Goal: Task Accomplishment & Management: Use online tool/utility

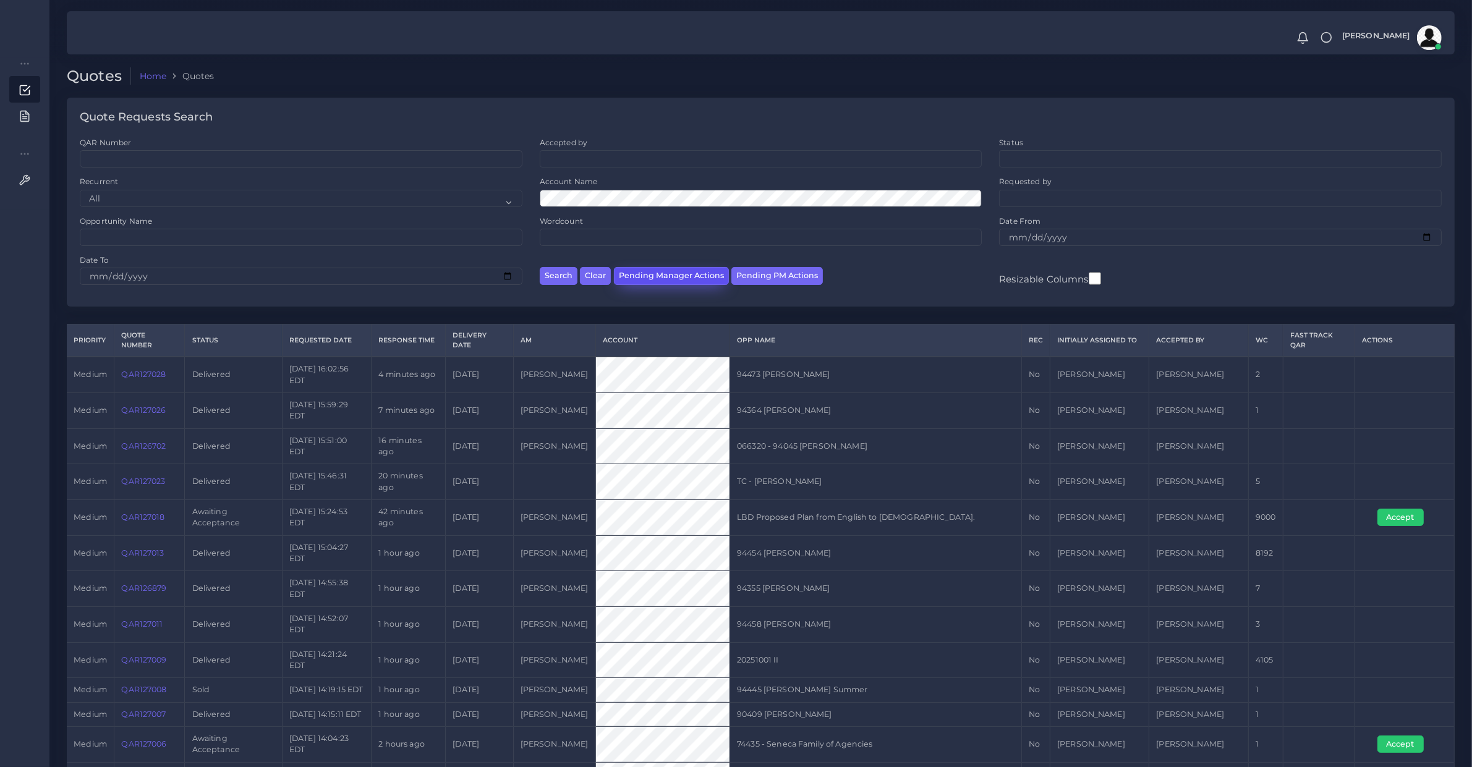
click at [705, 276] on button "Pending Manager Actions" at bounding box center [671, 276] width 115 height 18
select select "awaiting_manager_initial_review"
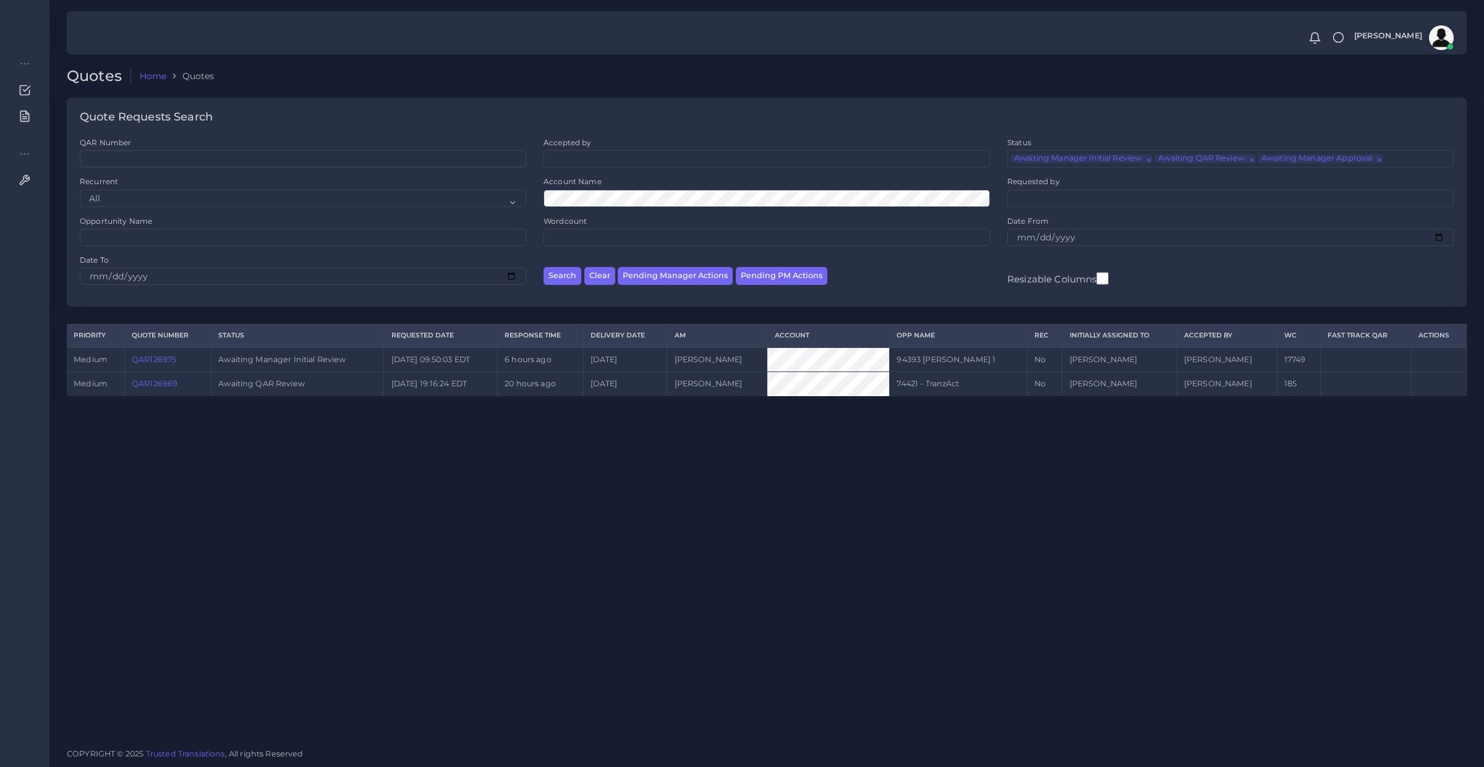
click at [171, 385] on link "QAR126969" at bounding box center [155, 383] width 46 height 9
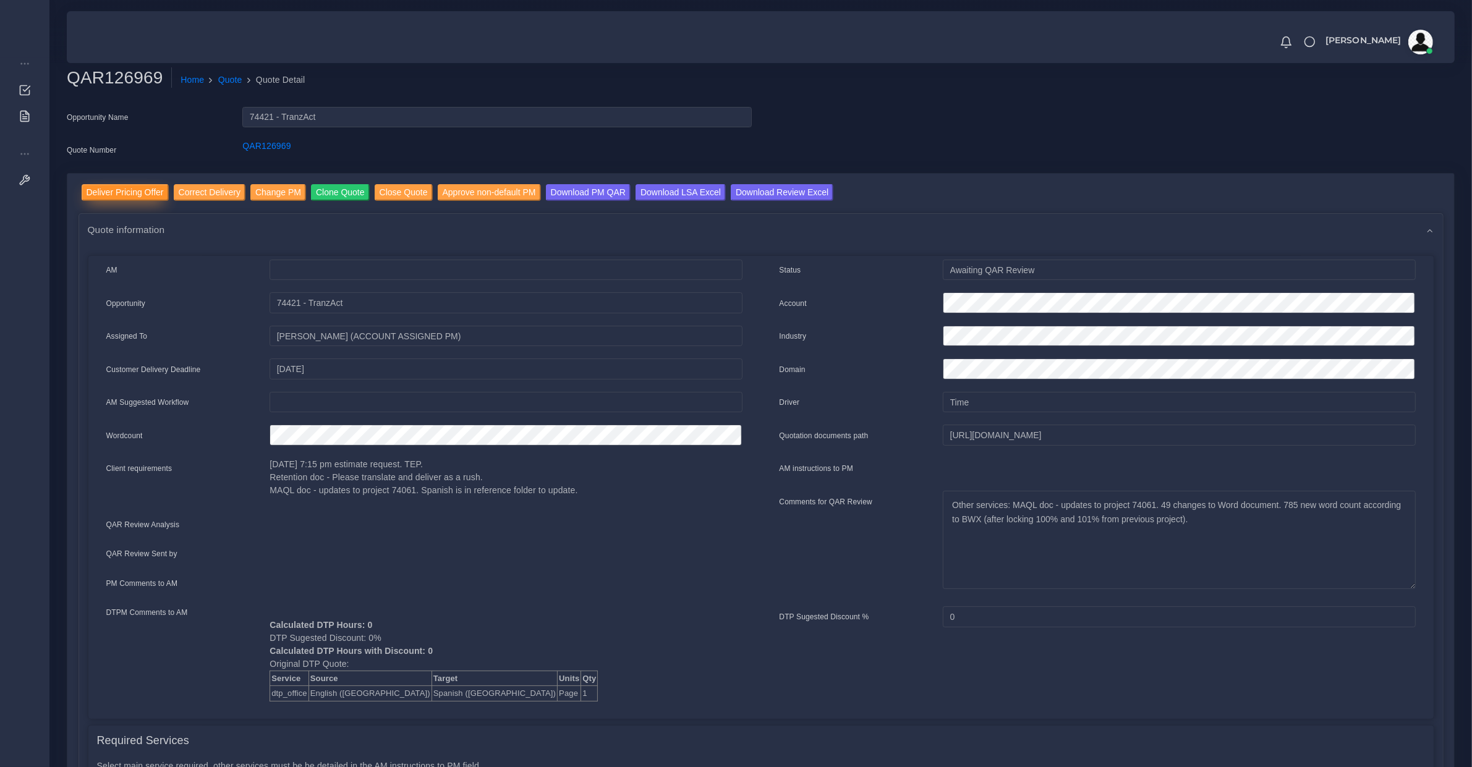
click at [118, 190] on input "Deliver Pricing Offer" at bounding box center [125, 192] width 87 height 17
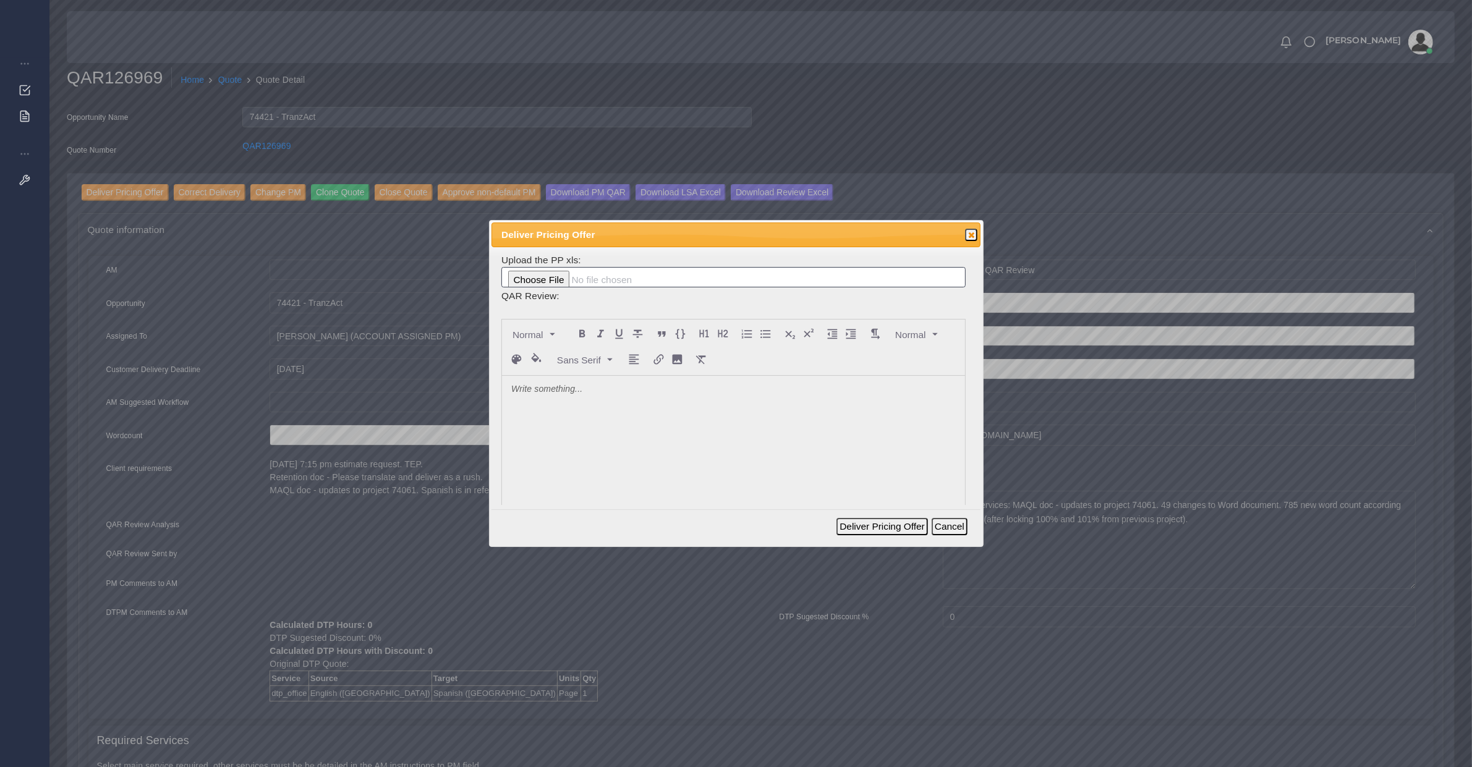
click at [586, 390] on p at bounding box center [733, 389] width 445 height 13
click at [563, 419] on div at bounding box center [733, 468] width 463 height 185
click at [854, 526] on button "Deliver Pricing Offer" at bounding box center [882, 526] width 91 height 17
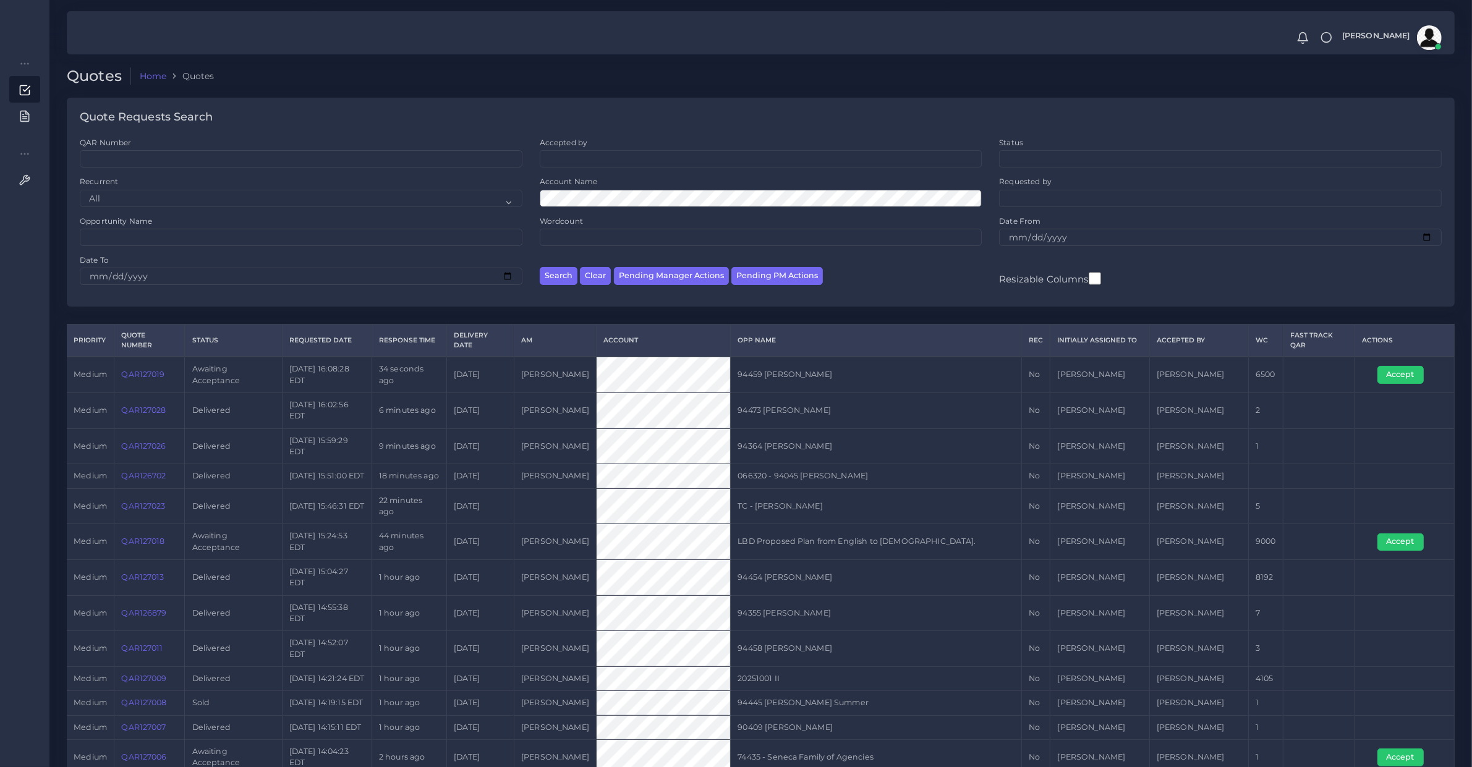
drag, startPoint x: 138, startPoint y: 375, endPoint x: 158, endPoint y: 331, distance: 48.1
click at [744, 284] on button "Pending PM Actions" at bounding box center [777, 276] width 92 height 18
select select "awaiting_acceptance"
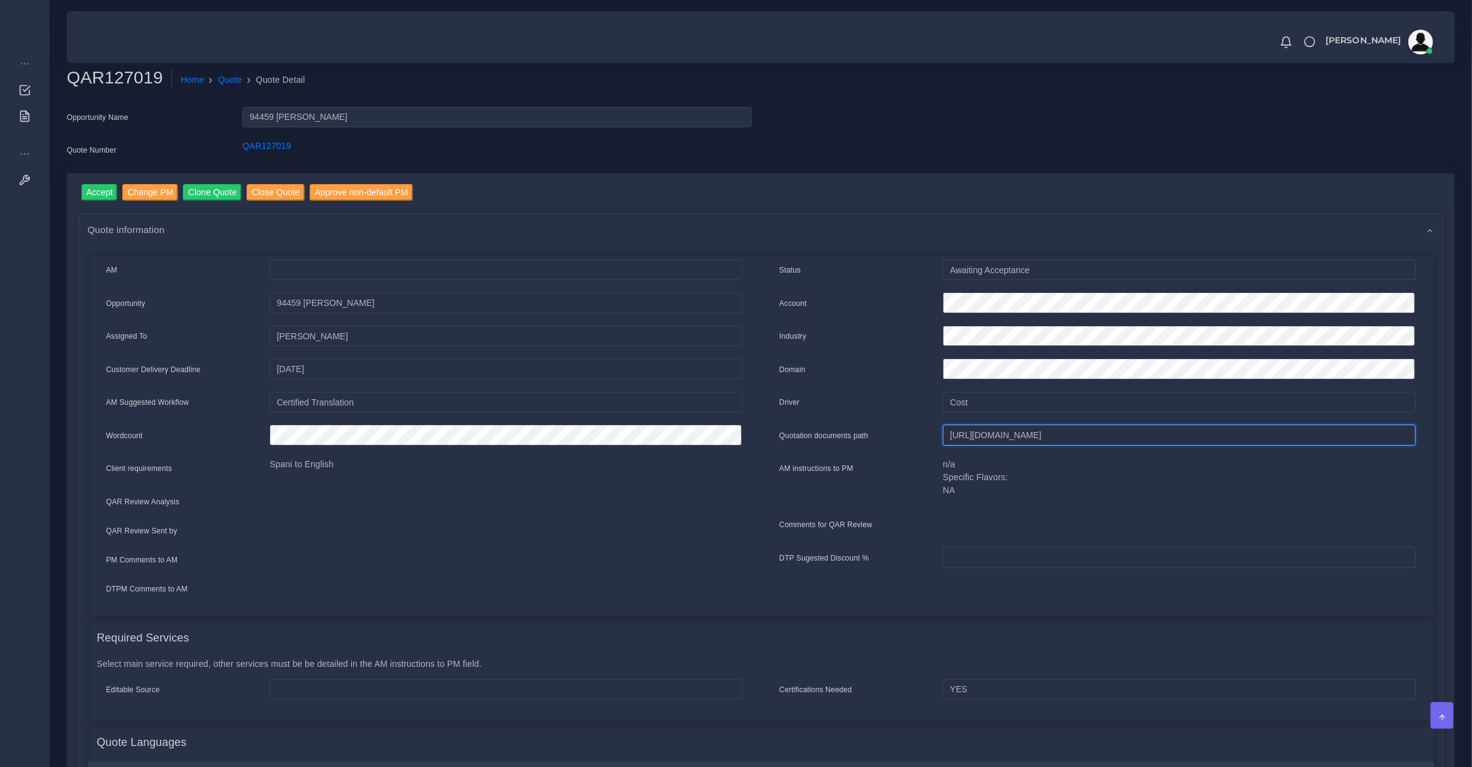
click at [968, 430] on input "[URL][DOMAIN_NAME]" at bounding box center [1179, 435] width 472 height 21
click at [968, 428] on input "https://workdrive.zoho.com/fgoh3e43b1a1fe2124b65bedd7c3c51a0e040/teams/fgoh3e43…" at bounding box center [1179, 435] width 472 height 21
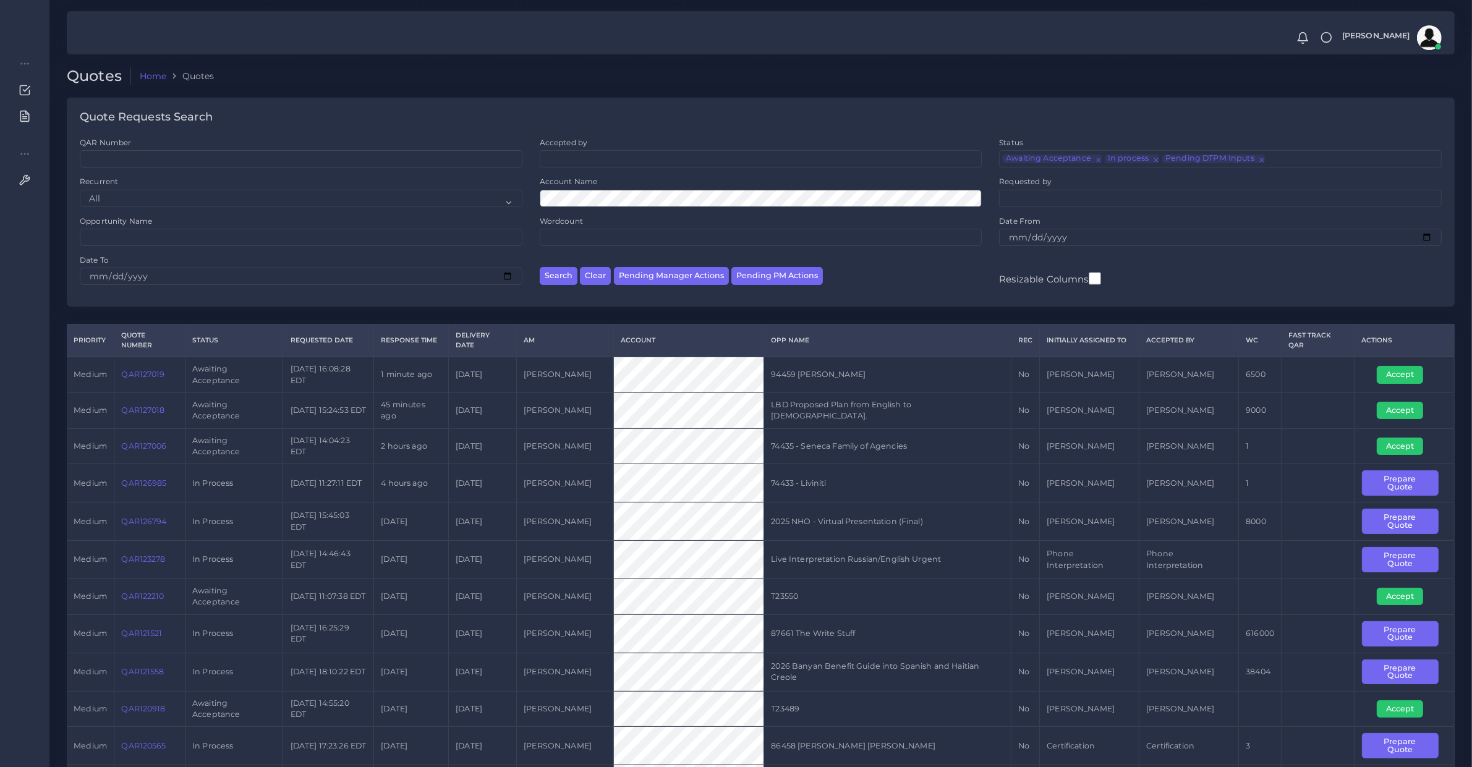
click at [801, 532] on td "2025 NHO - Virtual Presentation (Final)" at bounding box center [887, 522] width 247 height 38
click at [138, 378] on link "QAR127019" at bounding box center [142, 374] width 43 height 9
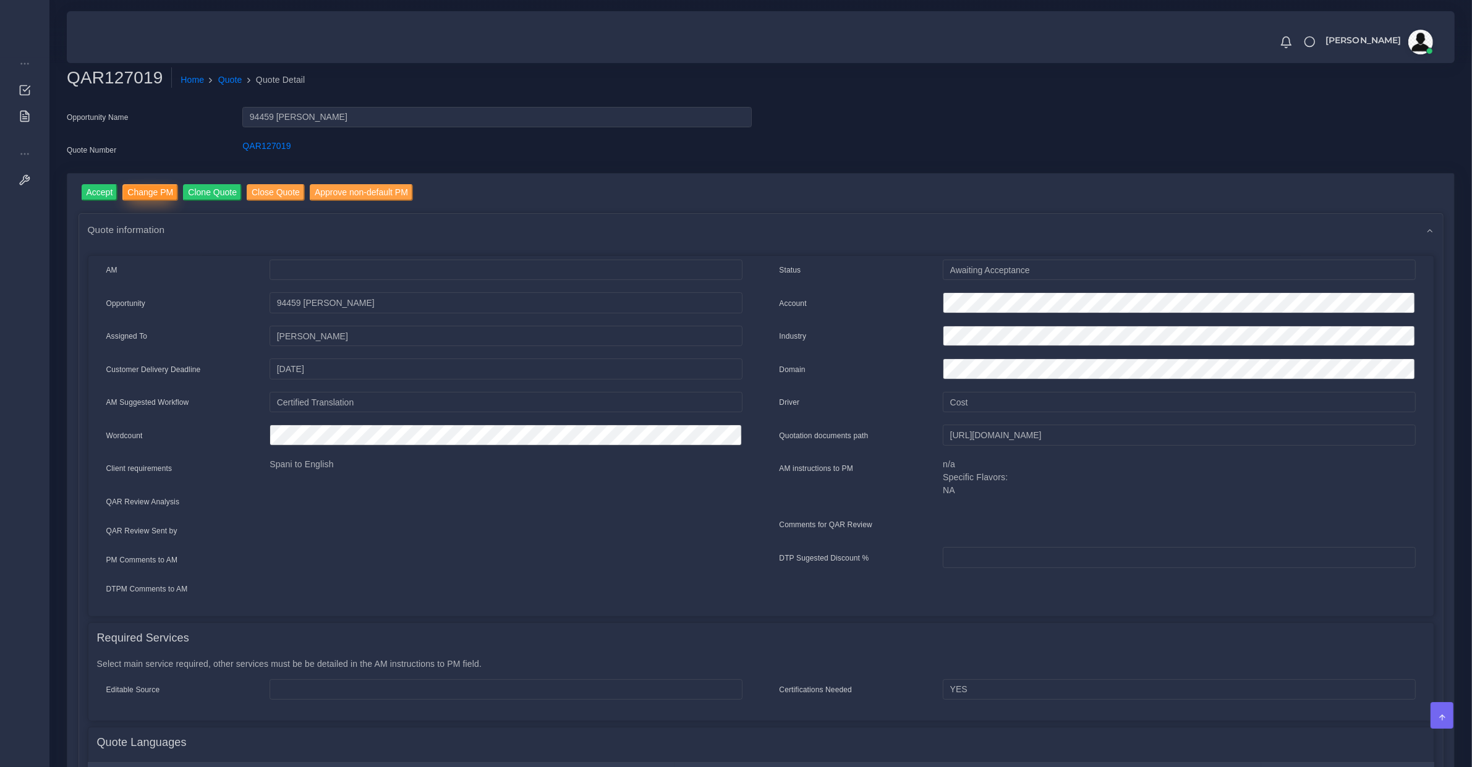
click at [140, 192] on input "Change PM" at bounding box center [150, 192] width 56 height 17
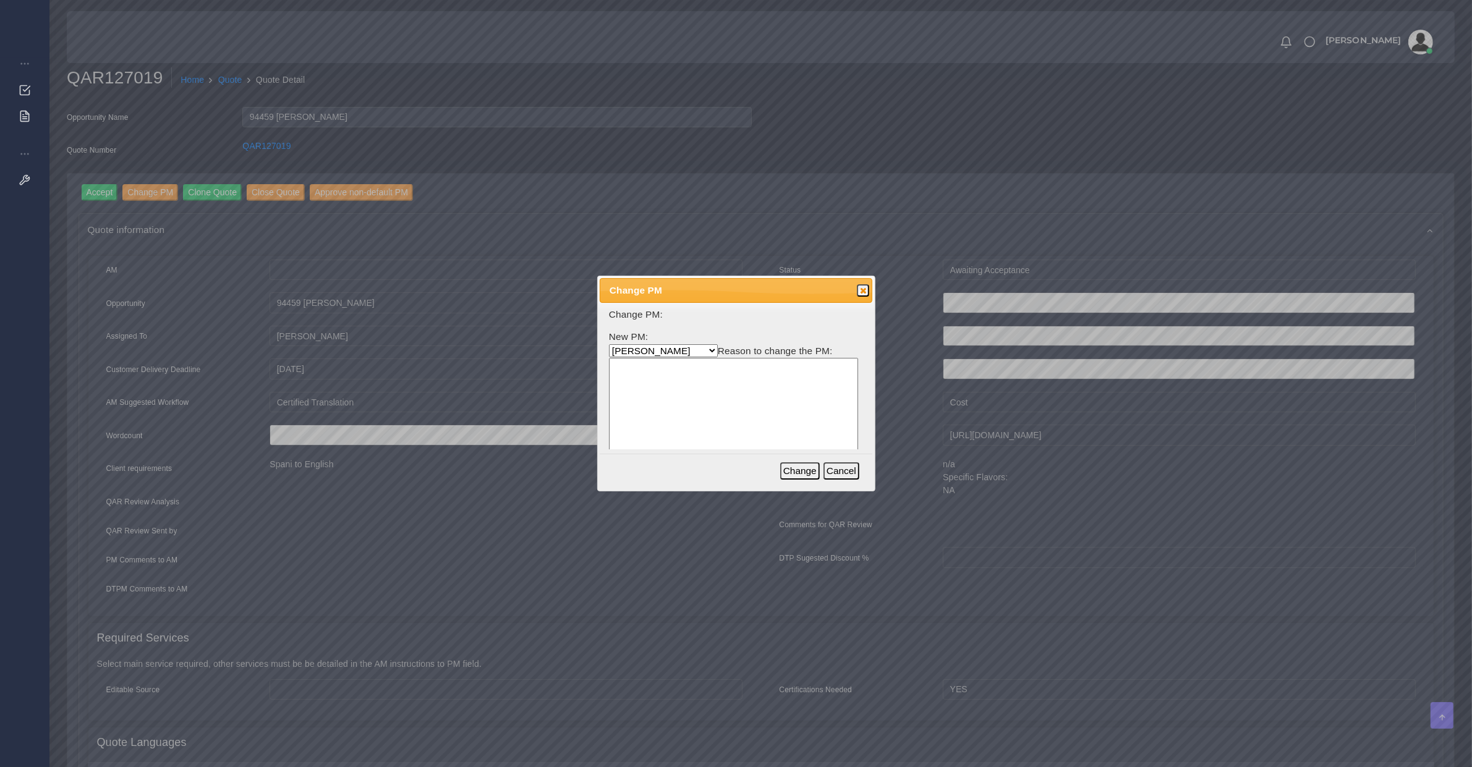
select select "53965373-4c25-f79f-28c7-55e5c69548ea"
type textarea "Diego at full capacity"
click at [807, 477] on button "Change" at bounding box center [800, 470] width 40 height 17
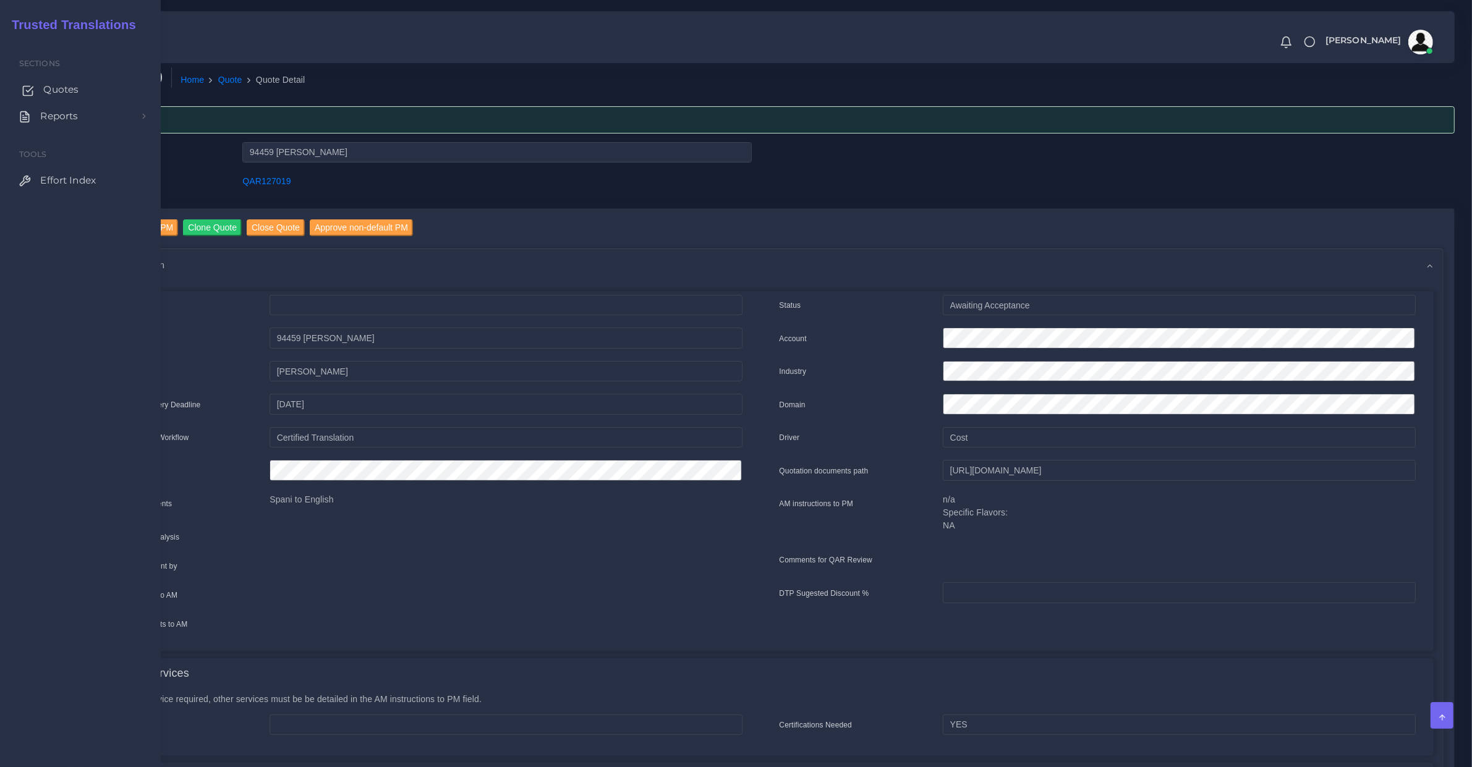
click at [54, 90] on span "Quotes" at bounding box center [60, 90] width 35 height 14
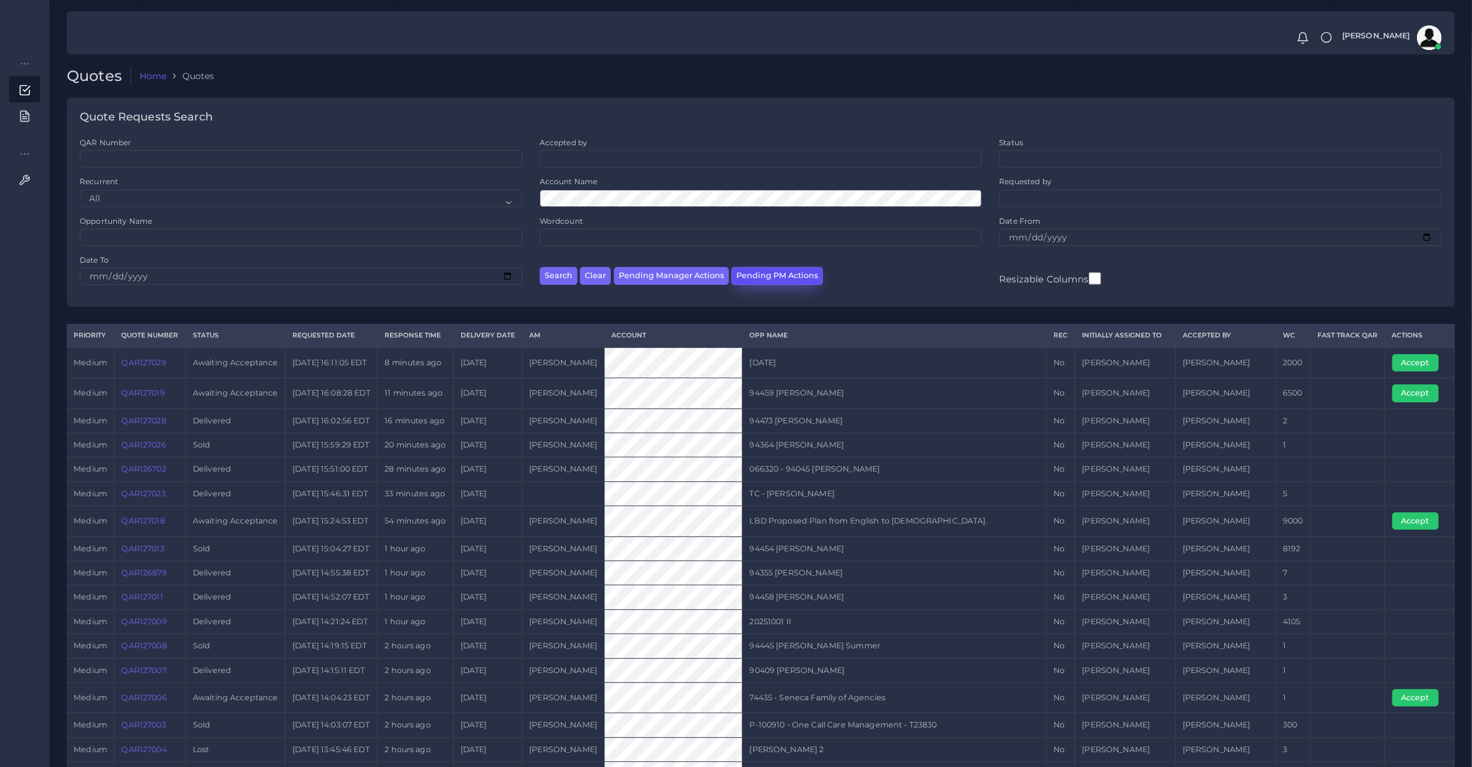
click at [790, 270] on button "Pending PM Actions" at bounding box center [777, 276] width 92 height 18
select select "awaiting_acceptance"
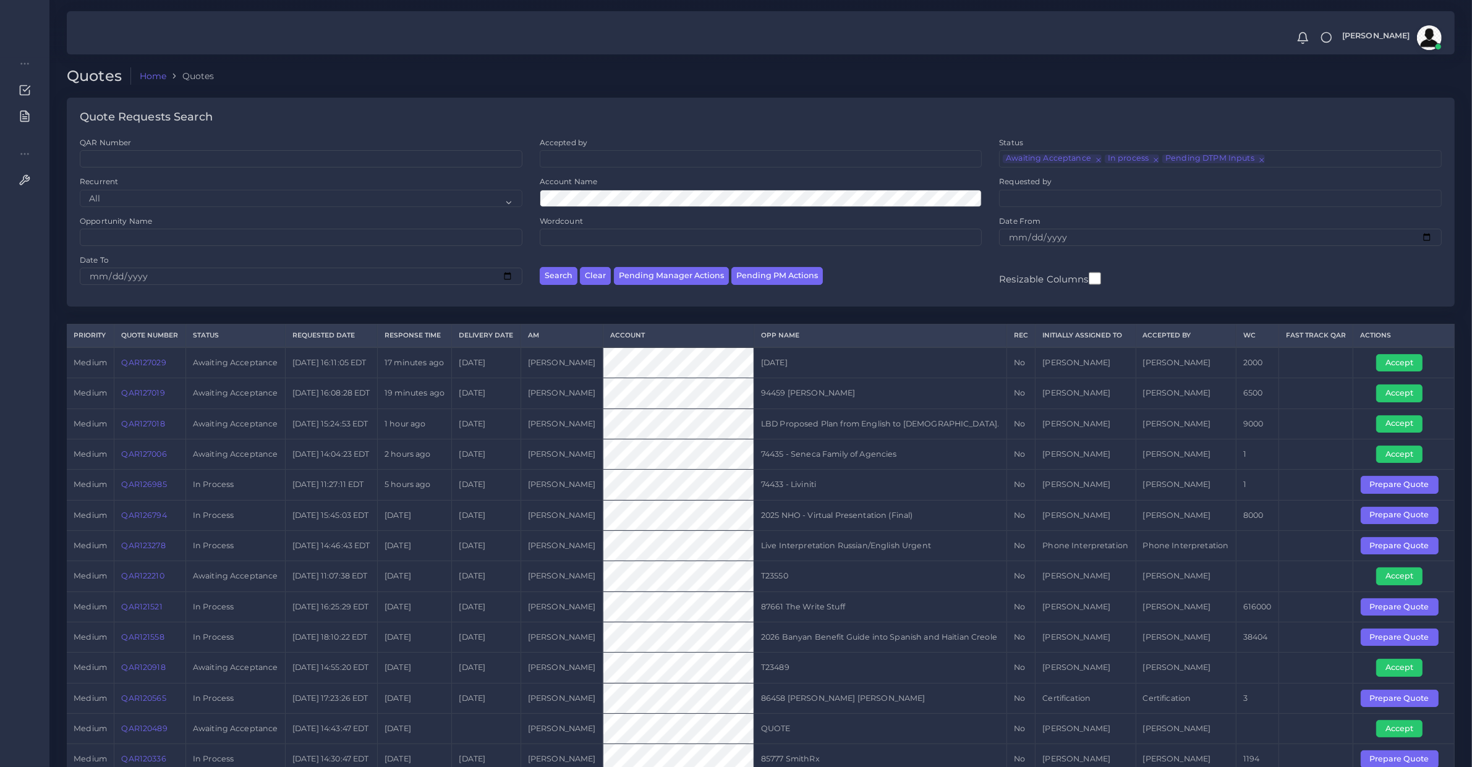
click at [777, 287] on div "Search Clear Pending Manager Actions Pending PM Actions" at bounding box center [761, 274] width 460 height 39
click at [773, 309] on div "Quote Requests Search QAR Number Accepted by All [PERSON_NAME] [PERSON_NAME] [P…" at bounding box center [760, 211] width 1405 height 226
drag, startPoint x: 790, startPoint y: 284, endPoint x: 793, endPoint y: 279, distance: 6.4
click at [793, 279] on div "Search Clear Pending Manager Actions Pending PM Actions" at bounding box center [761, 274] width 460 height 39
click at [796, 273] on button "Pending PM Actions" at bounding box center [777, 276] width 92 height 18
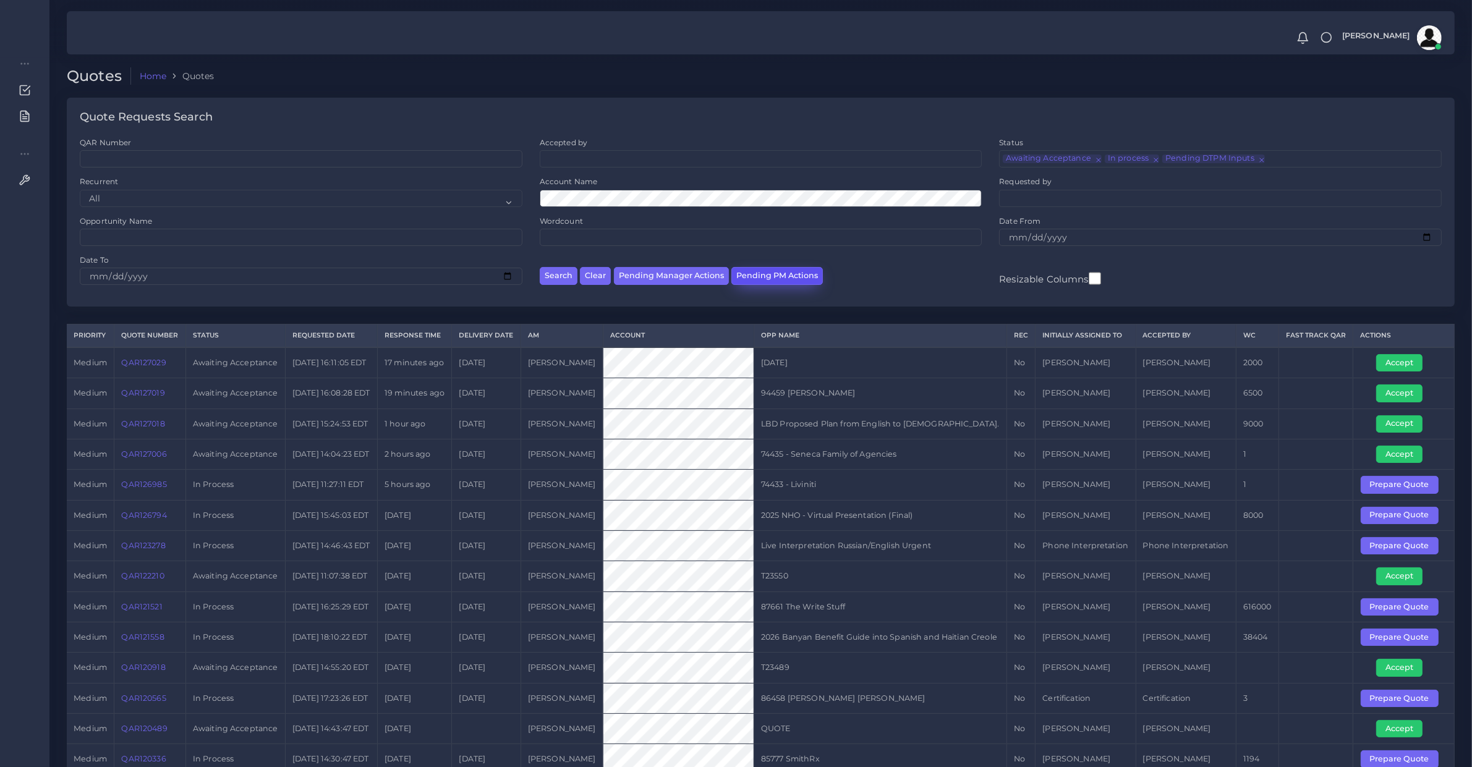
select select "awaiting_acceptance"
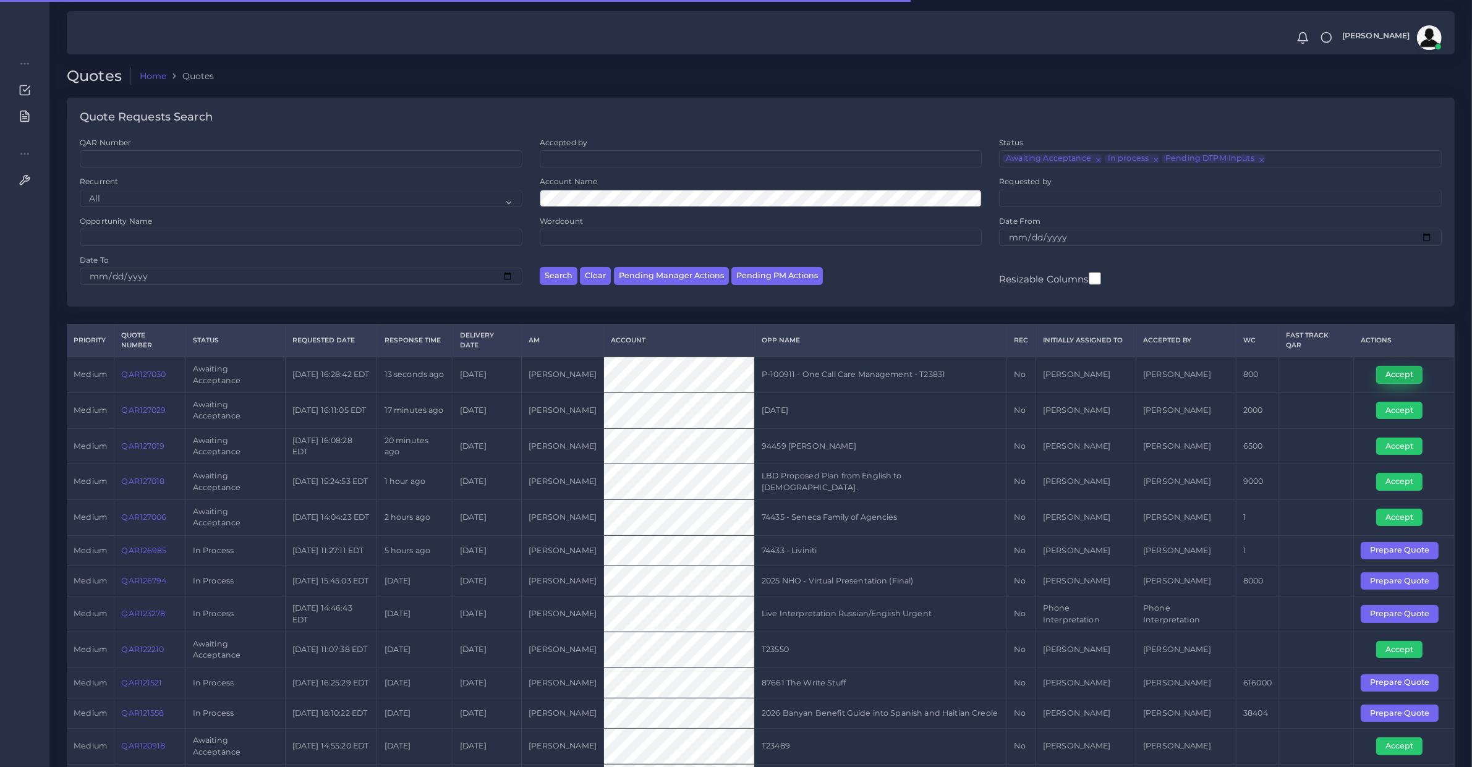
click at [1390, 370] on button "Accept" at bounding box center [1399, 374] width 46 height 17
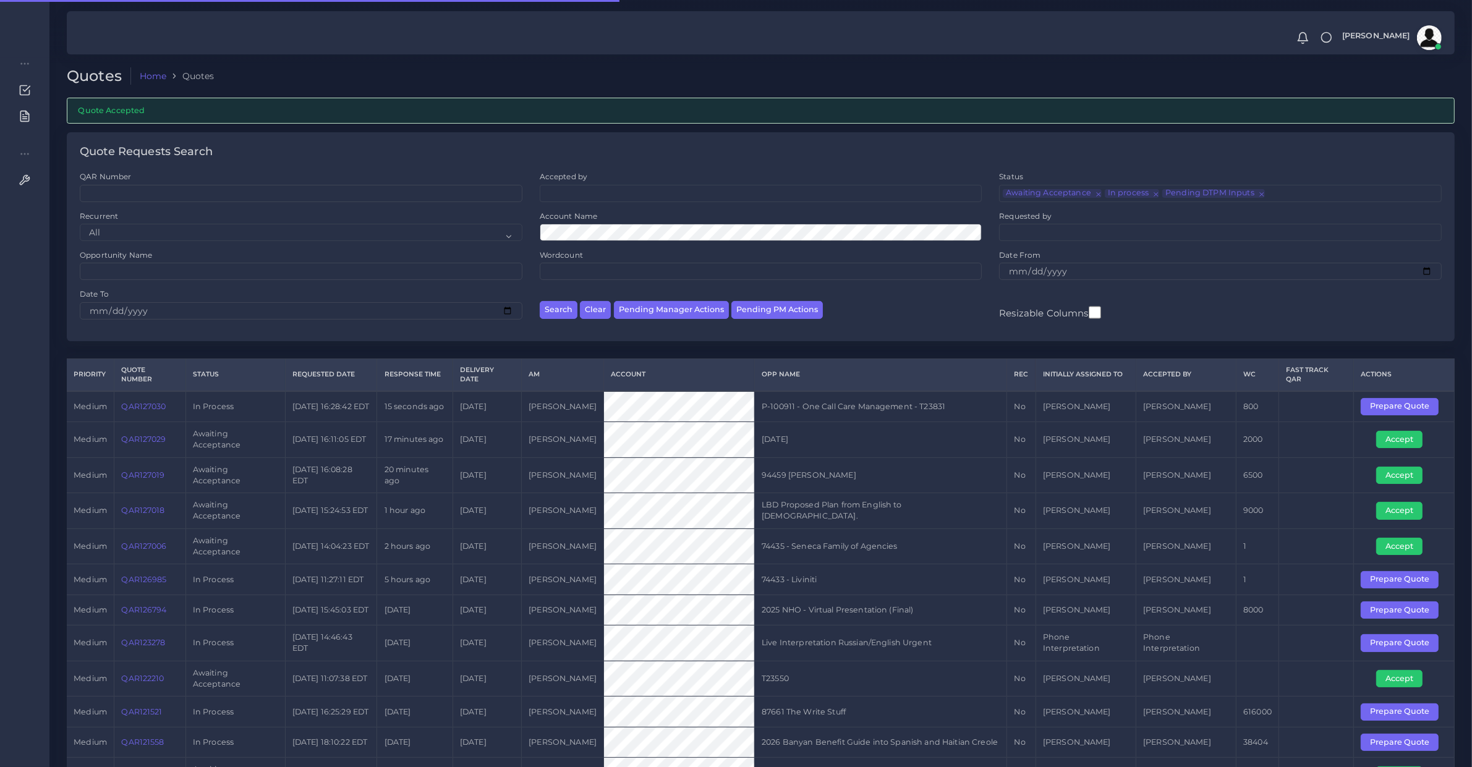
click at [145, 422] on td "QAR127030" at bounding box center [149, 406] width 71 height 31
copy link "QAR127030"
click at [1397, 415] on button "Prepare Quote" at bounding box center [1400, 406] width 78 height 17
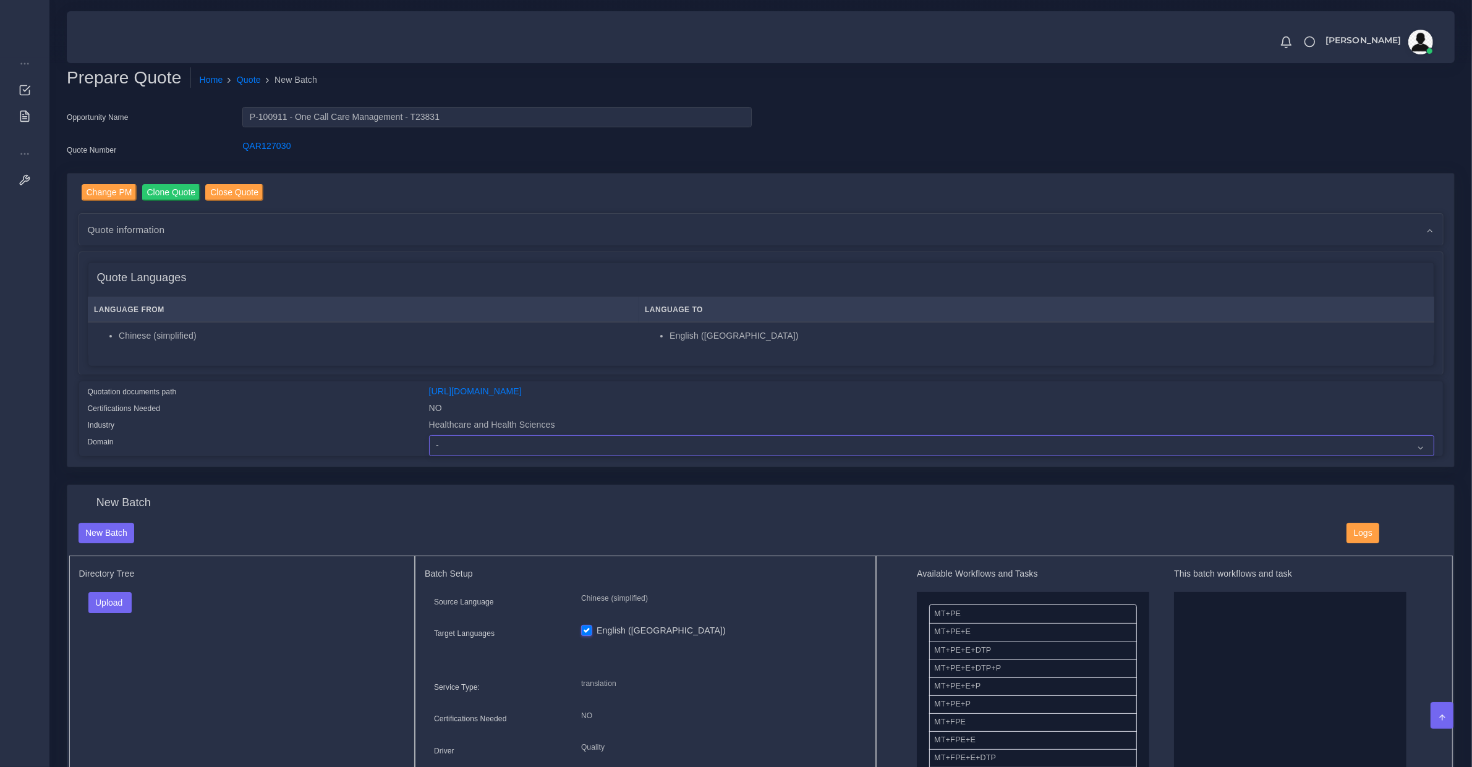
click at [539, 440] on select "- Advertising and Media Agriculture, Forestry and Fishing Architecture, Buildin…" at bounding box center [931, 445] width 1005 height 21
click at [429, 435] on select "- Advertising and Media Agriculture, Forestry and Fishing Architecture, Buildin…" at bounding box center [931, 445] width 1005 height 21
select select "Healthcare and Health Sciences"
click at [116, 603] on button "Upload" at bounding box center [110, 602] width 44 height 21
click at [114, 642] on label "Files" at bounding box center [131, 649] width 85 height 15
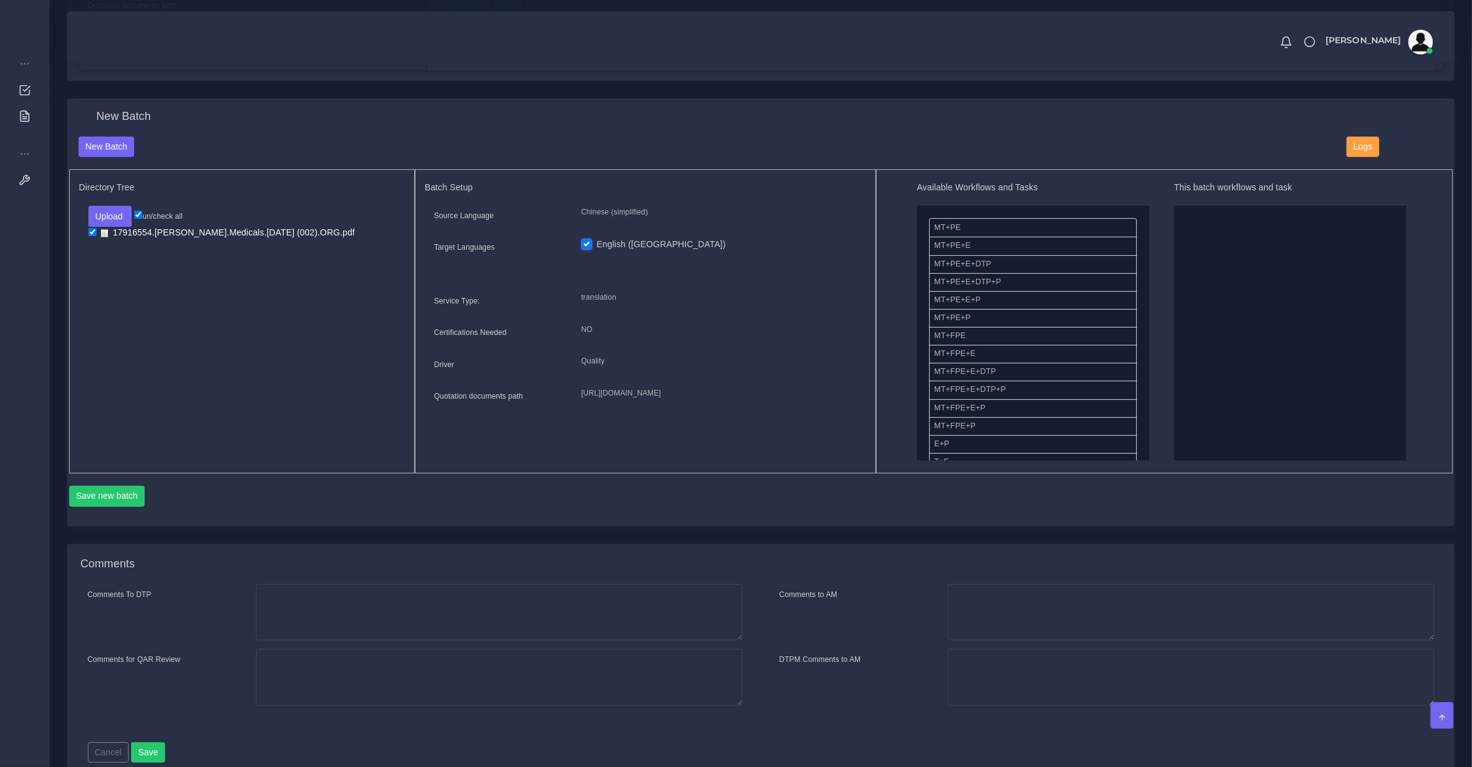
scroll to position [257, 0]
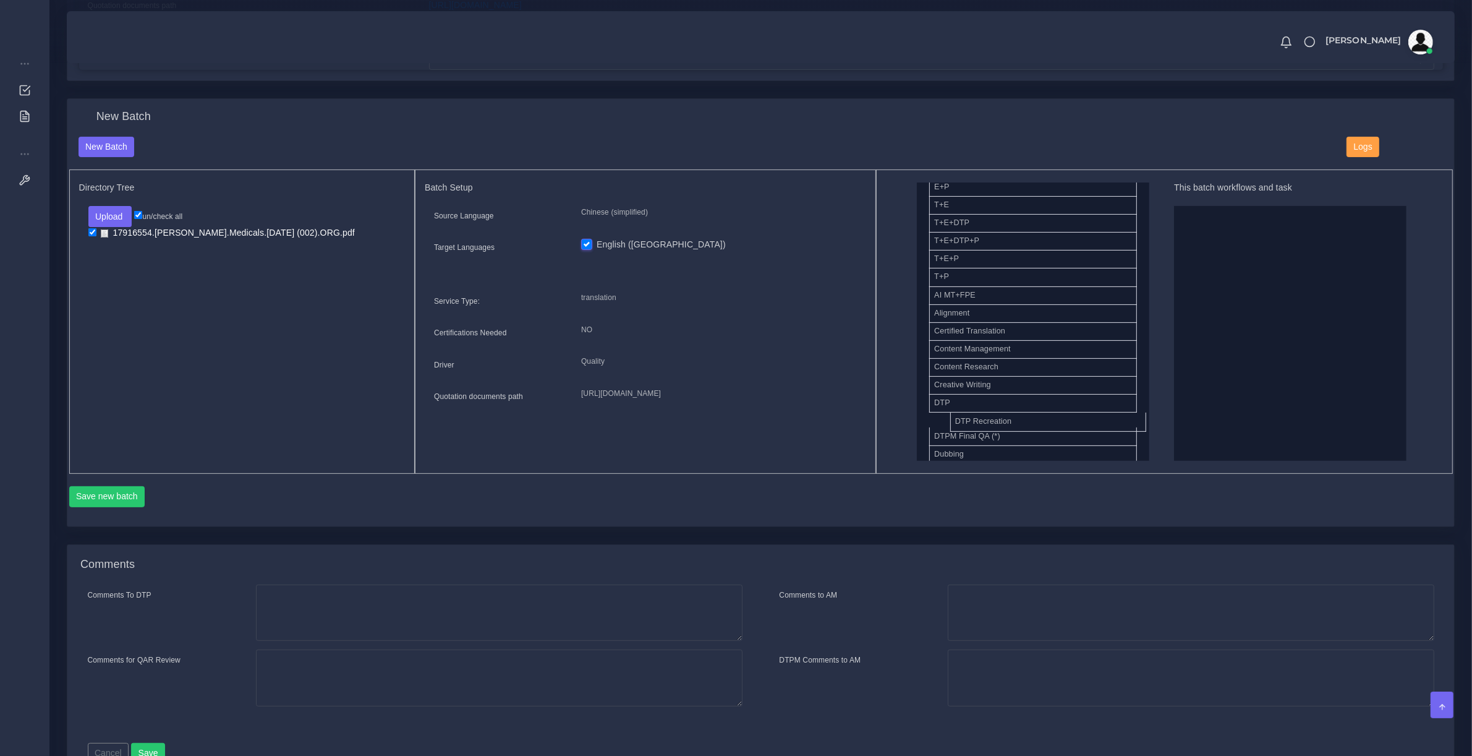
drag, startPoint x: 984, startPoint y: 422, endPoint x: 1331, endPoint y: 334, distance: 358.4
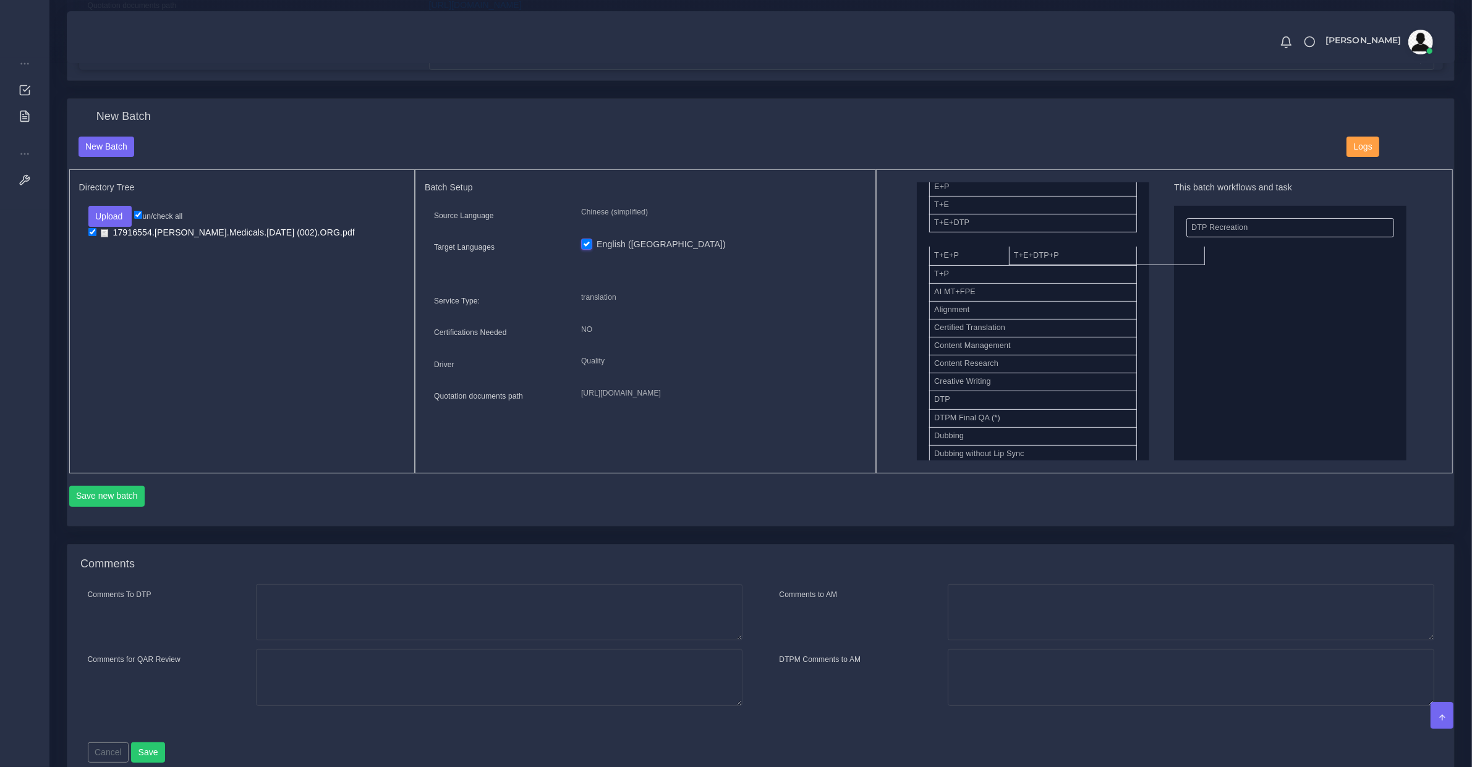
drag, startPoint x: 979, startPoint y: 236, endPoint x: 1206, endPoint y: 323, distance: 243.1
click at [134, 493] on button "Save new batch" at bounding box center [107, 496] width 76 height 21
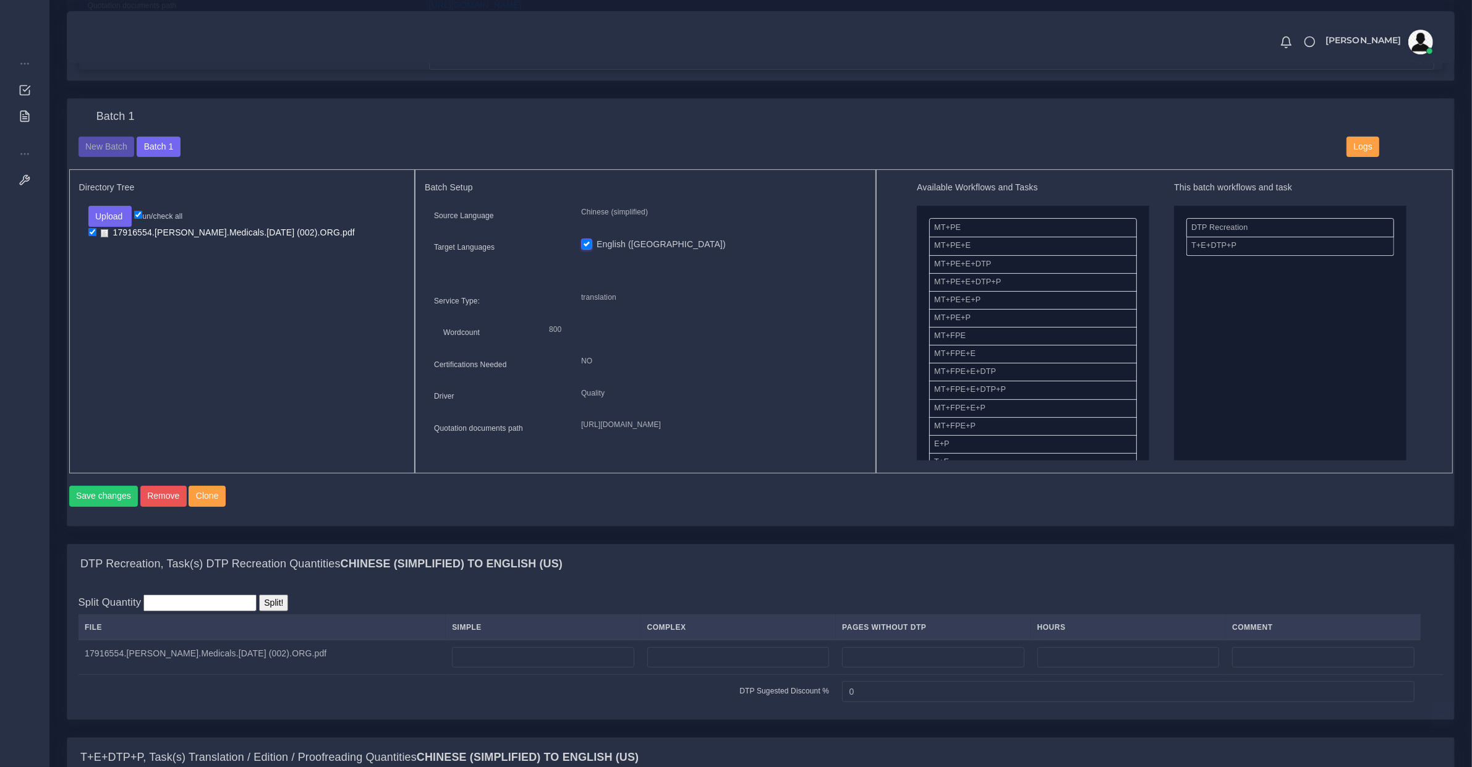
scroll to position [644, 0]
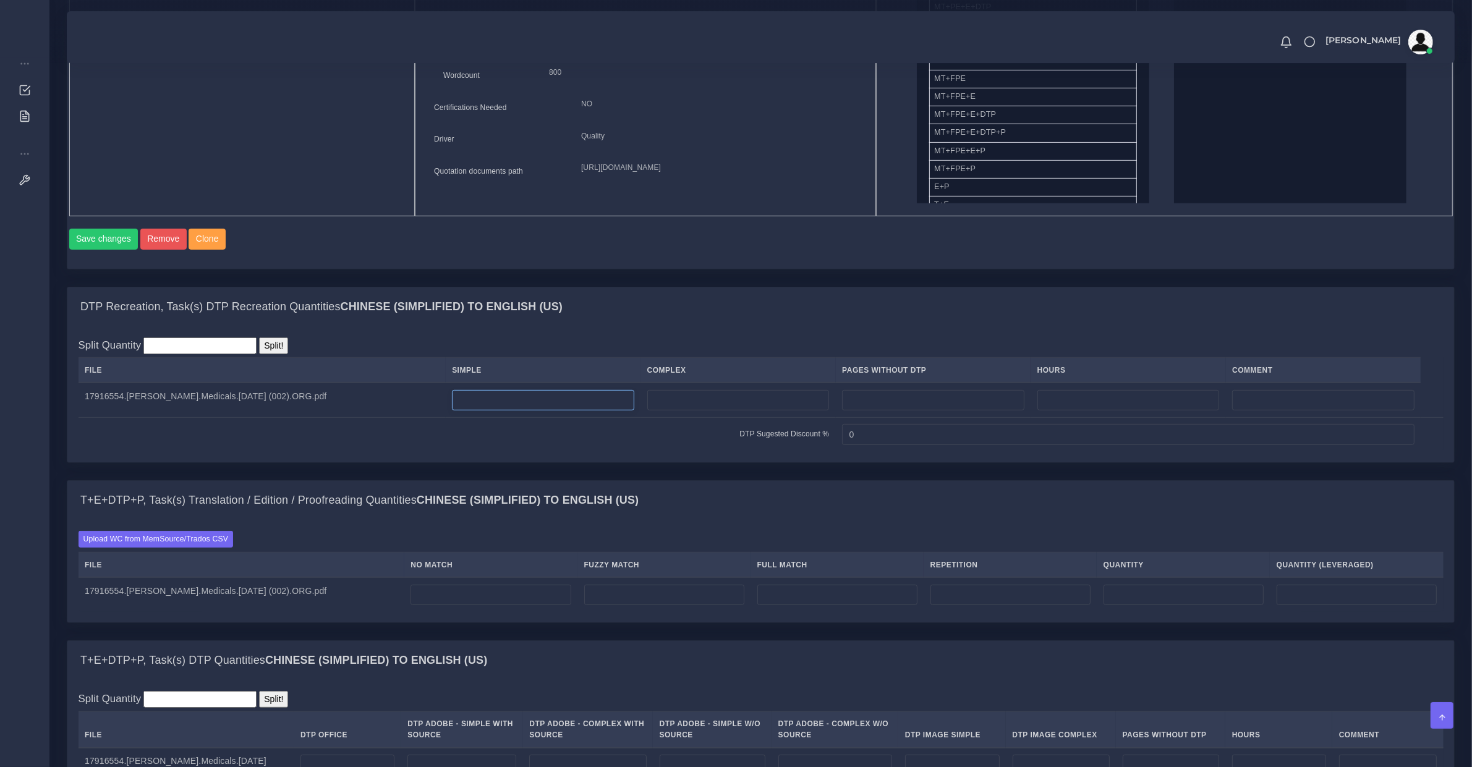
click at [483, 411] on input "number" at bounding box center [543, 400] width 182 height 21
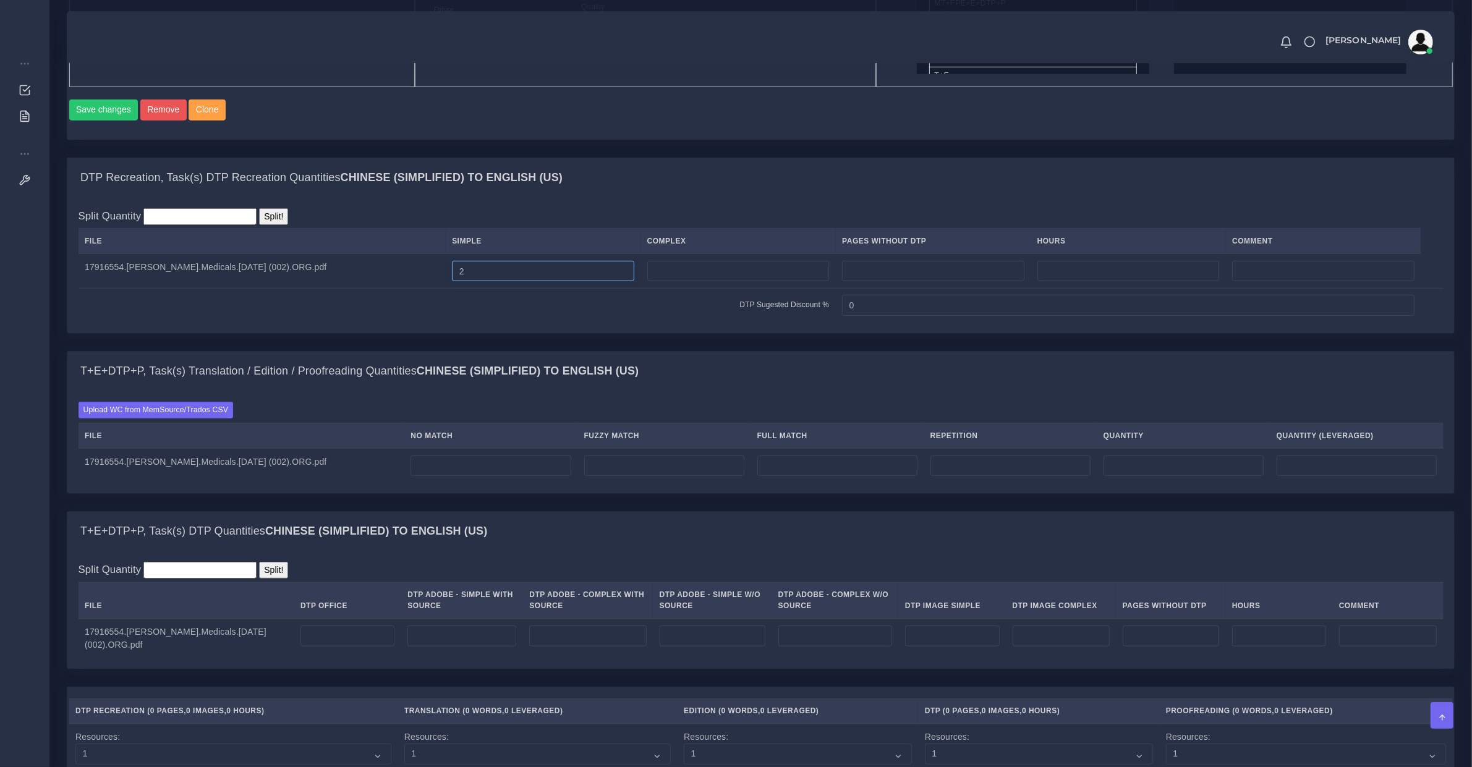
type input "2"
click at [313, 647] on input "number" at bounding box center [347, 636] width 94 height 21
type input "2"
click at [416, 477] on input "number" at bounding box center [491, 466] width 160 height 21
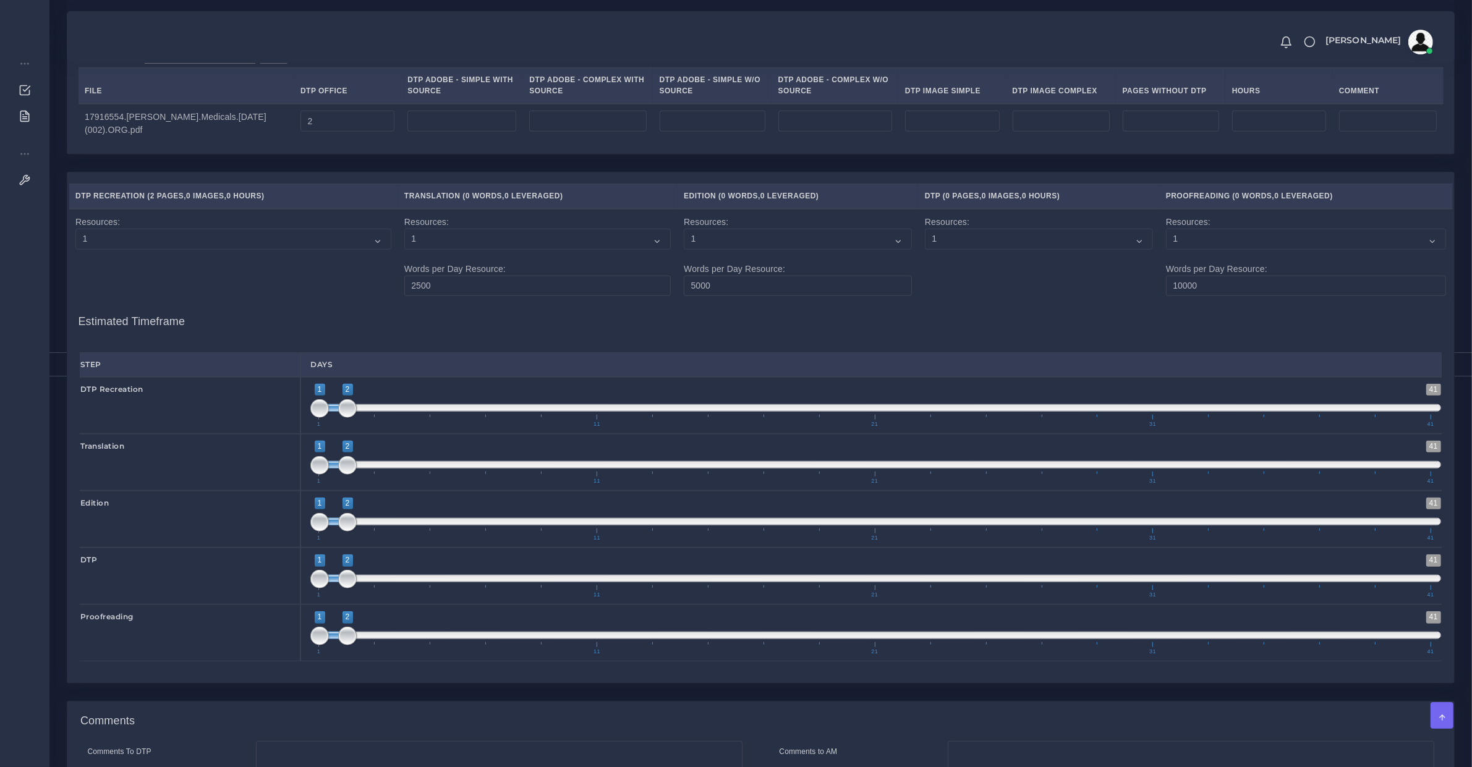
scroll to position [1512, 0]
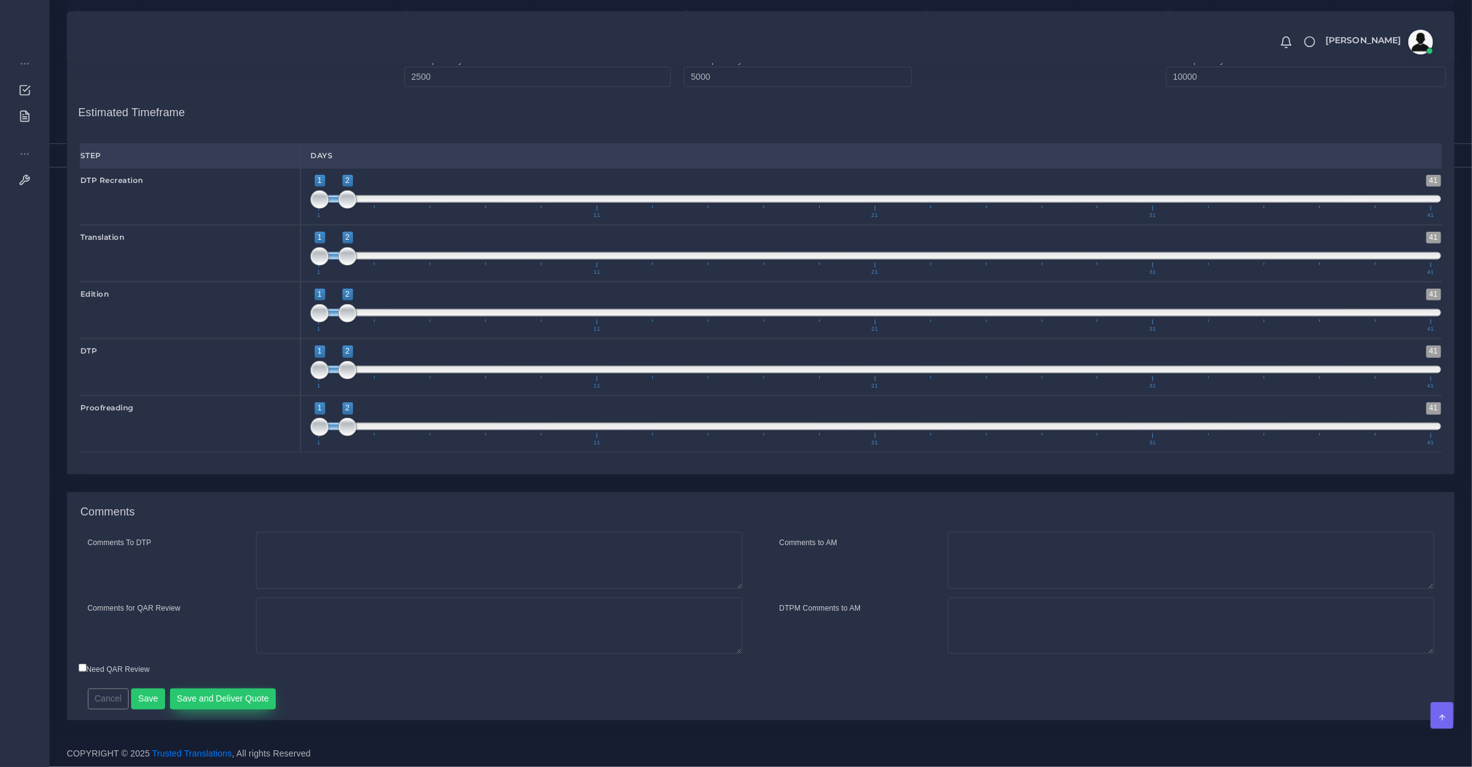
type input "800"
click at [232, 699] on button "Save and Deliver Quote" at bounding box center [223, 699] width 106 height 21
